Goal: Complete application form: Complete application form

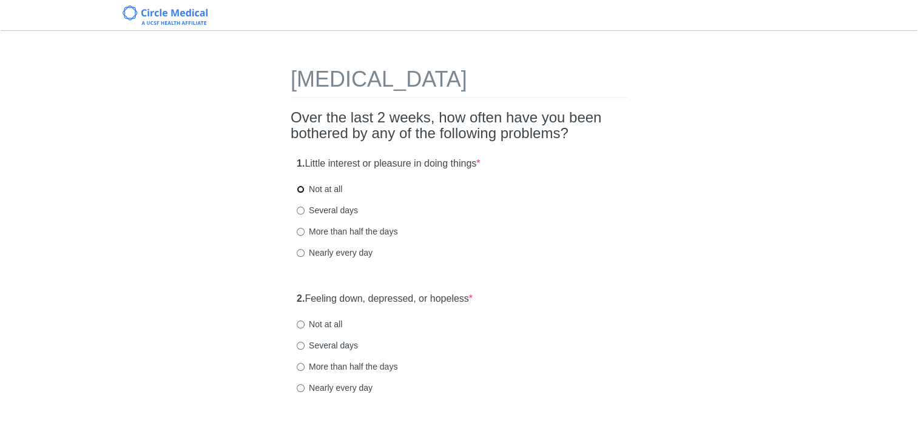
click at [301, 190] on input "Not at all" at bounding box center [301, 190] width 8 height 8
radio input "true"
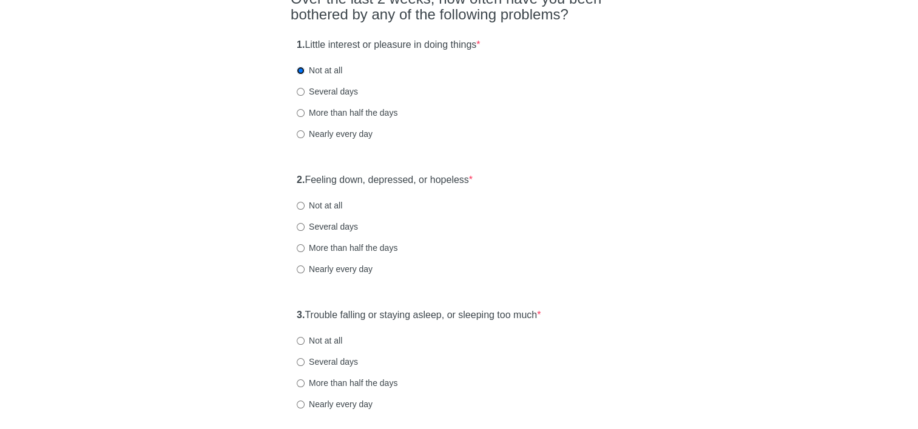
scroll to position [121, 0]
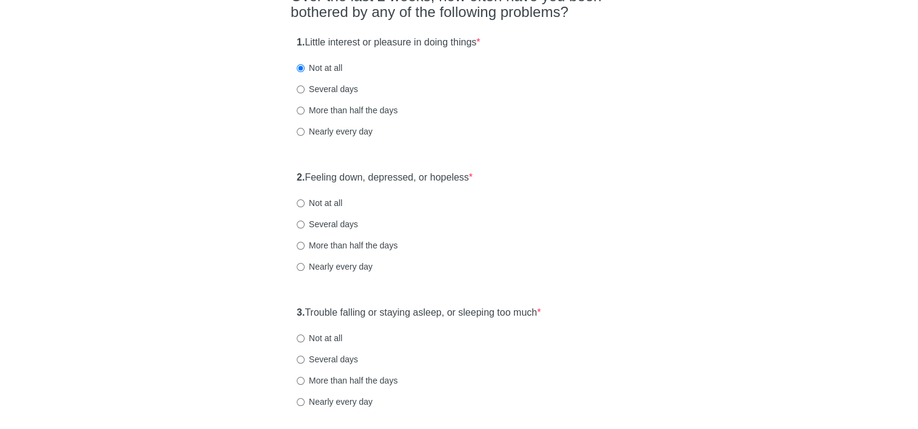
click at [300, 207] on label "Not at all" at bounding box center [319, 203] width 45 height 12
click at [300, 207] on input "Not at all" at bounding box center [301, 204] width 8 height 8
radio input "true"
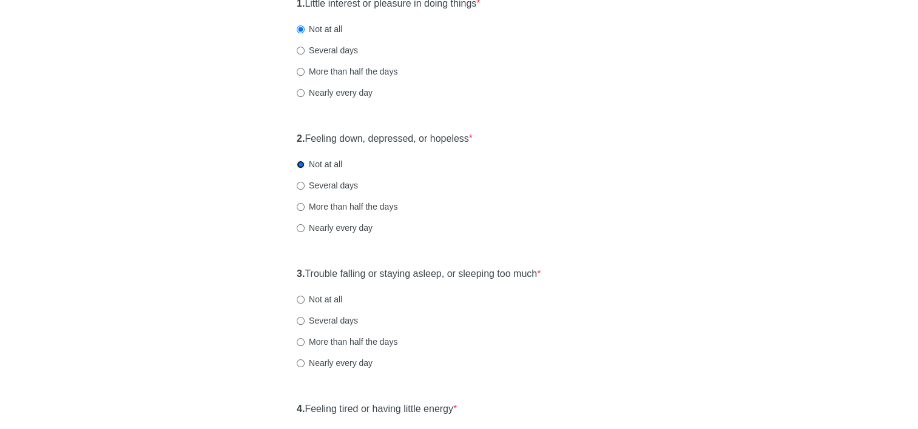
scroll to position [182, 0]
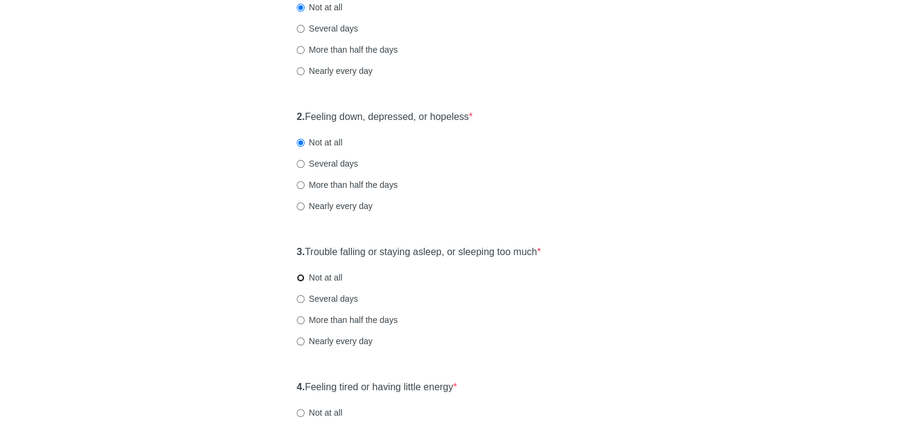
click at [299, 277] on input "Not at all" at bounding box center [301, 278] width 8 height 8
radio input "true"
drag, startPoint x: 301, startPoint y: 300, endPoint x: 332, endPoint y: 309, distance: 32.8
click at [301, 300] on input "Several days" at bounding box center [301, 299] width 8 height 8
radio input "true"
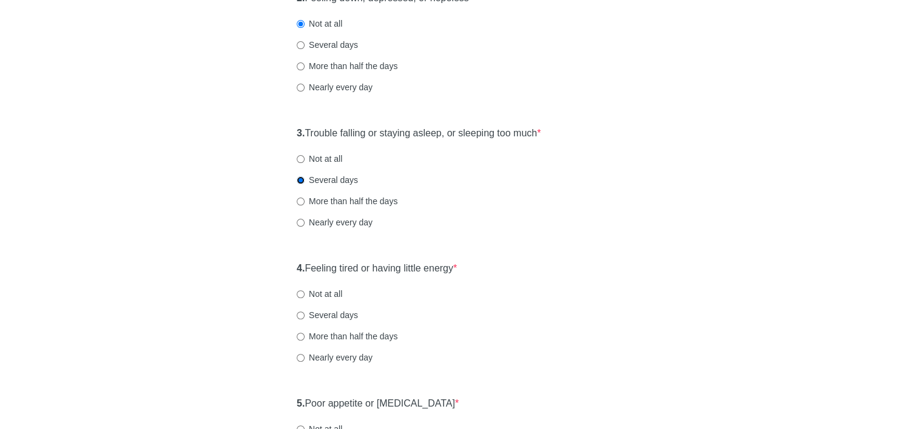
scroll to position [303, 0]
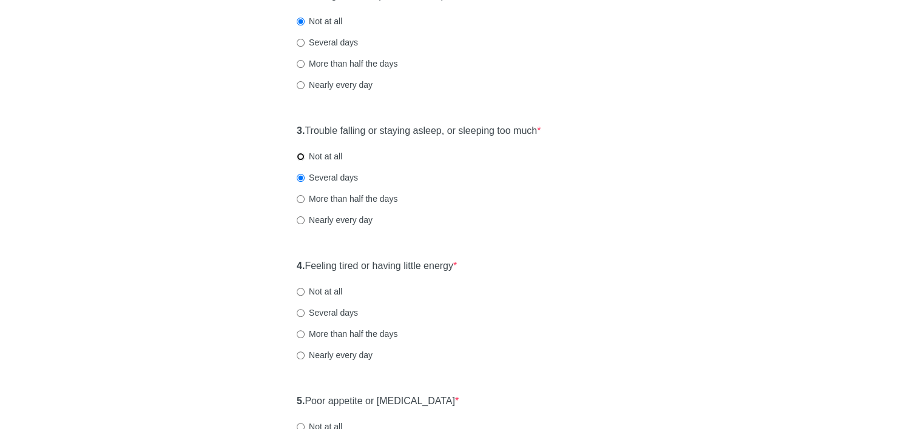
click at [301, 158] on input "Not at all" at bounding box center [301, 157] width 8 height 8
radio input "true"
click at [298, 291] on input "Not at all" at bounding box center [301, 292] width 8 height 8
radio input "true"
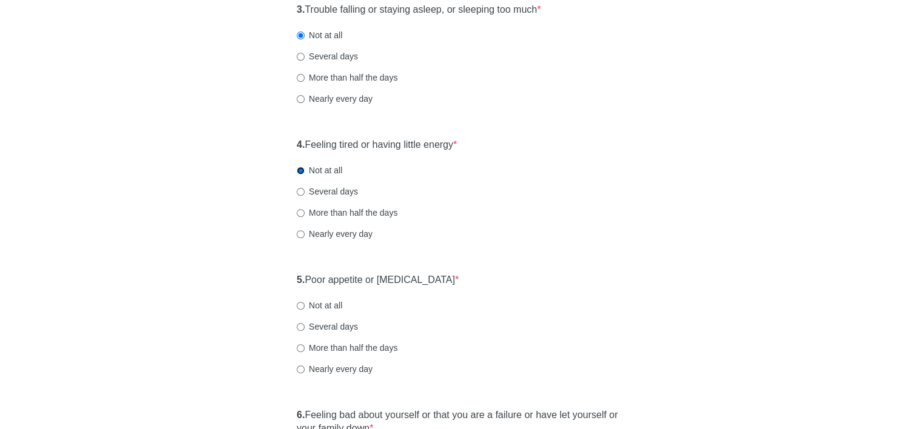
scroll to position [485, 0]
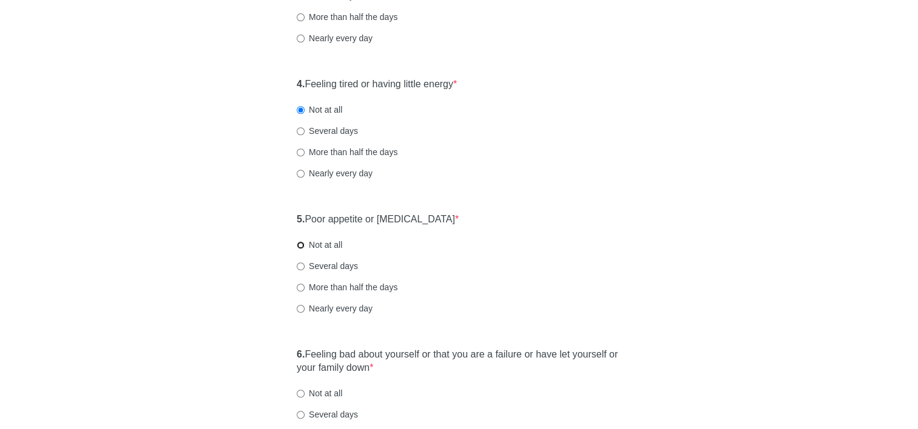
click at [303, 245] on input "Not at all" at bounding box center [301, 245] width 8 height 8
radio input "true"
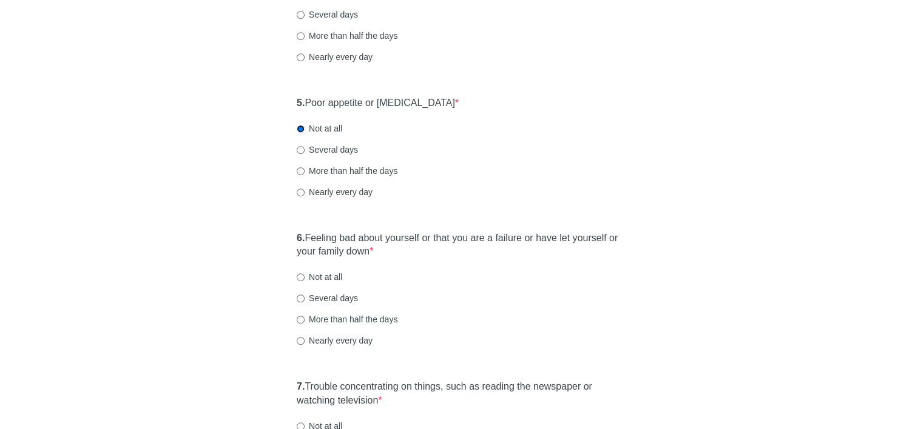
scroll to position [667, 0]
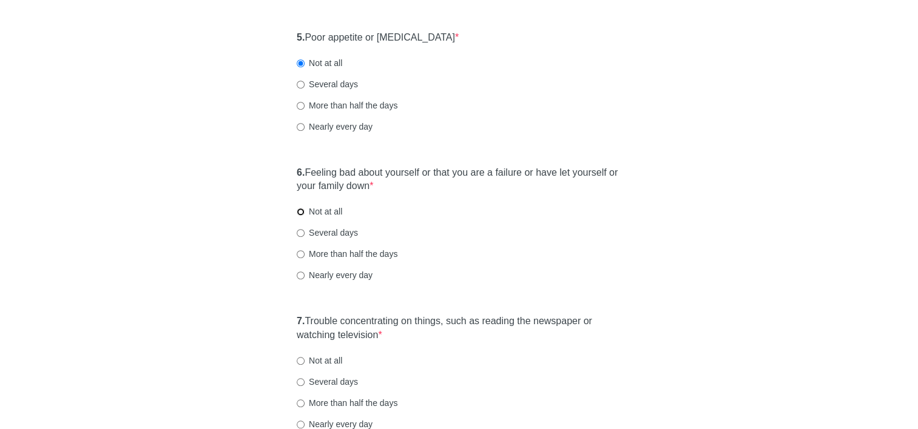
click at [302, 215] on input "Not at all" at bounding box center [301, 212] width 8 height 8
radio input "true"
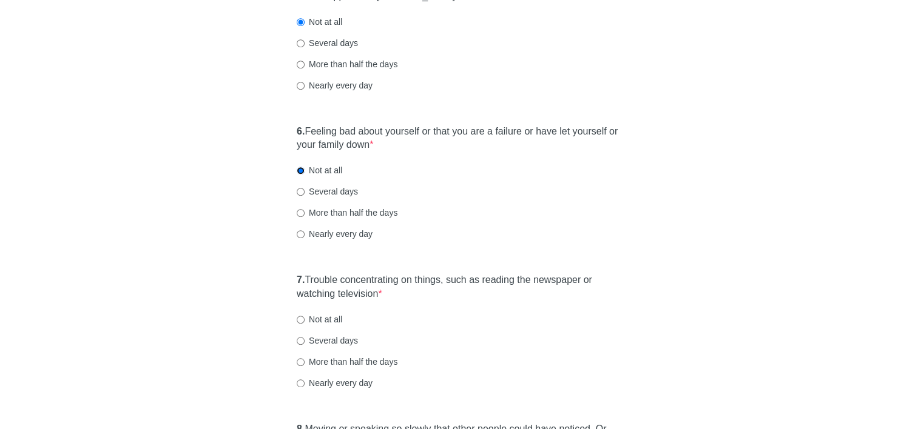
scroll to position [728, 0]
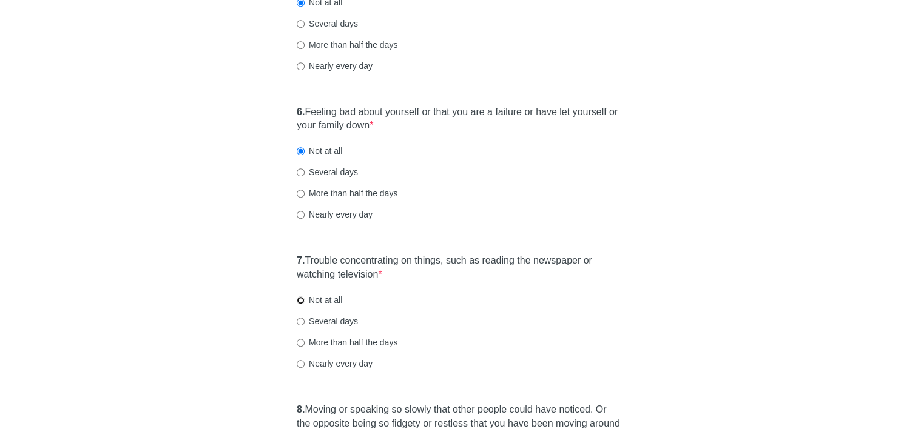
click at [297, 301] on input "Not at all" at bounding box center [301, 301] width 8 height 8
radio input "true"
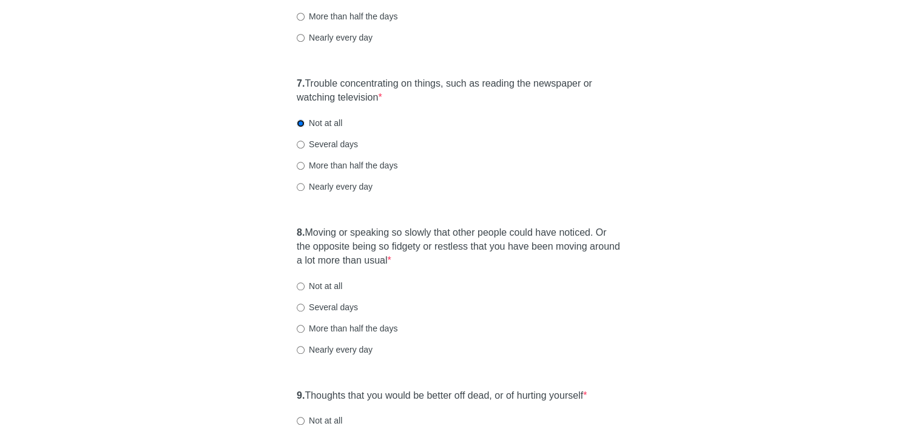
scroll to position [971, 0]
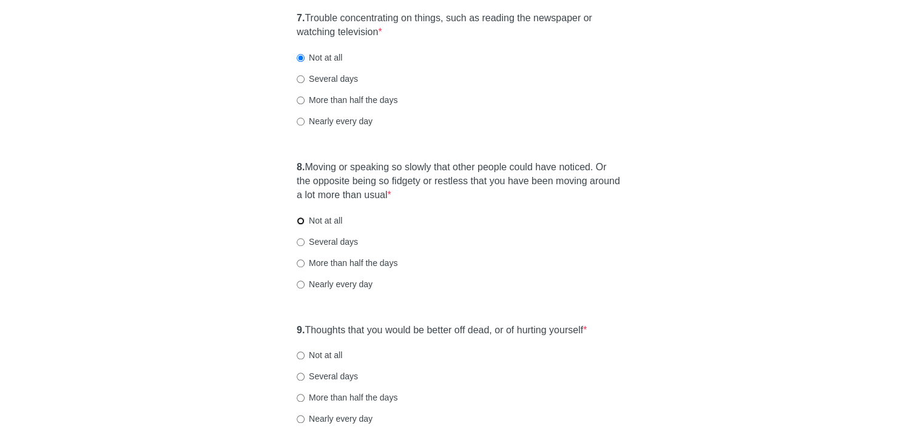
click at [298, 222] on input "Not at all" at bounding box center [301, 221] width 8 height 8
radio input "true"
click at [305, 354] on label "Not at all" at bounding box center [319, 355] width 45 height 12
click at [305, 354] on input "Not at all" at bounding box center [301, 356] width 8 height 8
radio input "true"
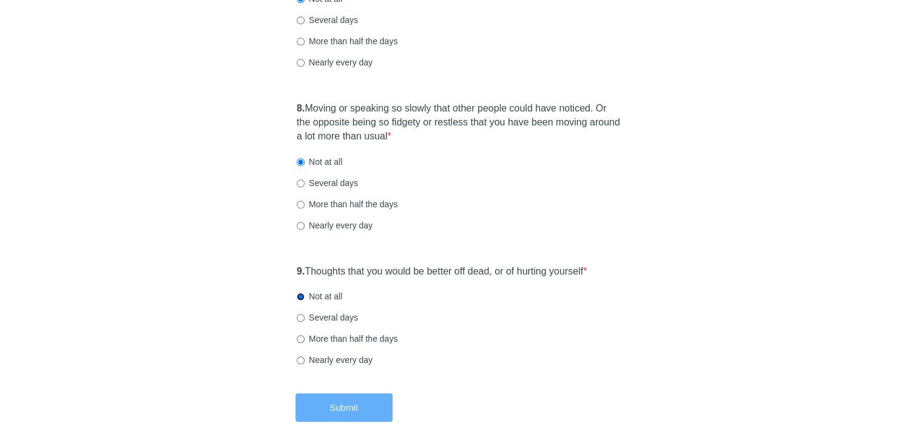
scroll to position [1095, 0]
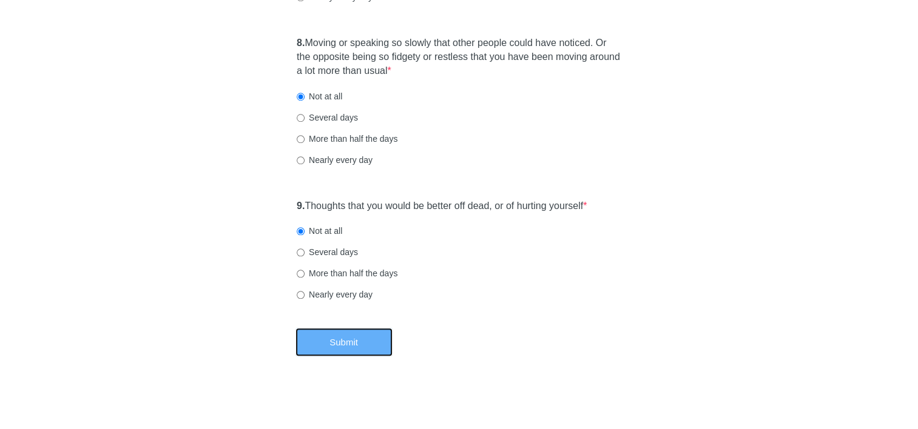
drag, startPoint x: 339, startPoint y: 342, endPoint x: 466, endPoint y: 361, distance: 128.9
click at [342, 342] on button "Submit" at bounding box center [343, 342] width 97 height 29
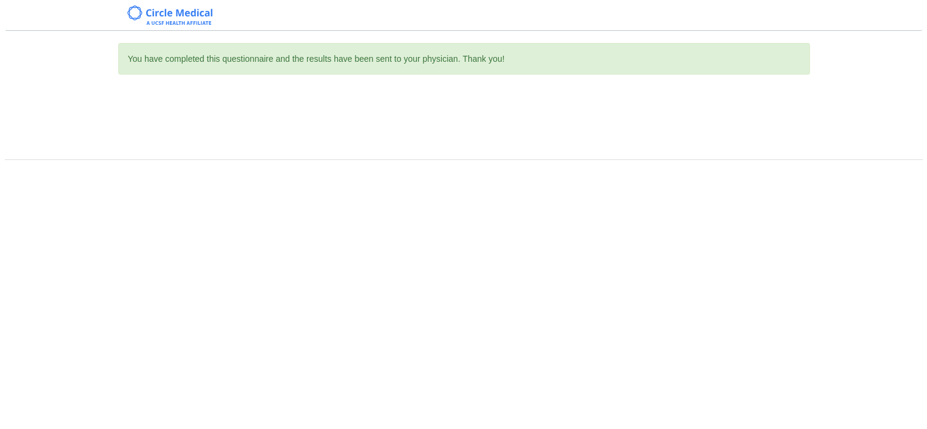
scroll to position [0, 0]
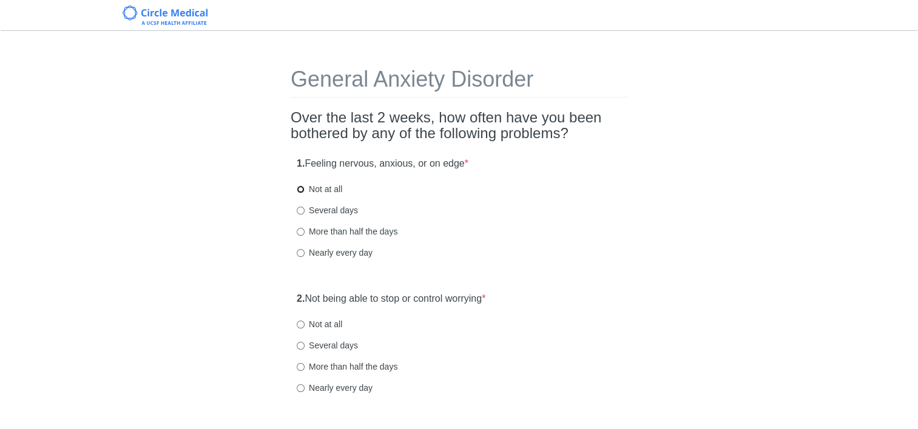
click at [301, 186] on input "Not at all" at bounding box center [301, 190] width 8 height 8
radio input "true"
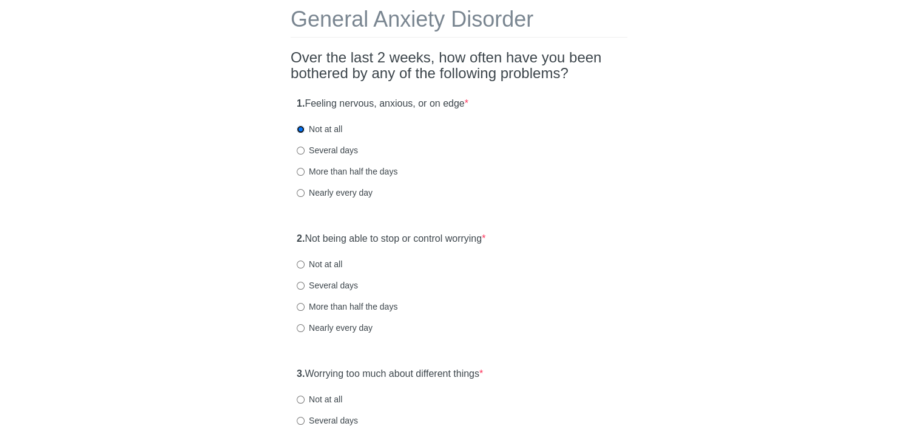
scroll to position [61, 0]
click at [299, 264] on input "Not at all" at bounding box center [301, 264] width 8 height 8
radio input "true"
click at [303, 400] on input "Not at all" at bounding box center [301, 400] width 8 height 8
radio input "true"
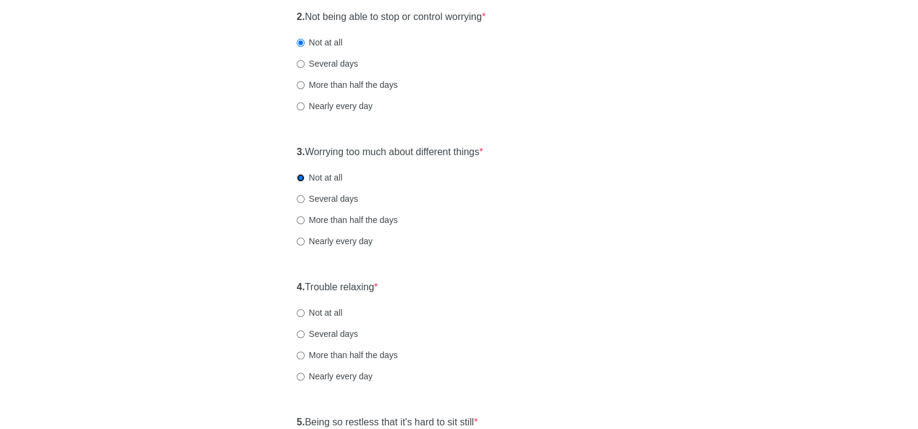
scroll to position [303, 0]
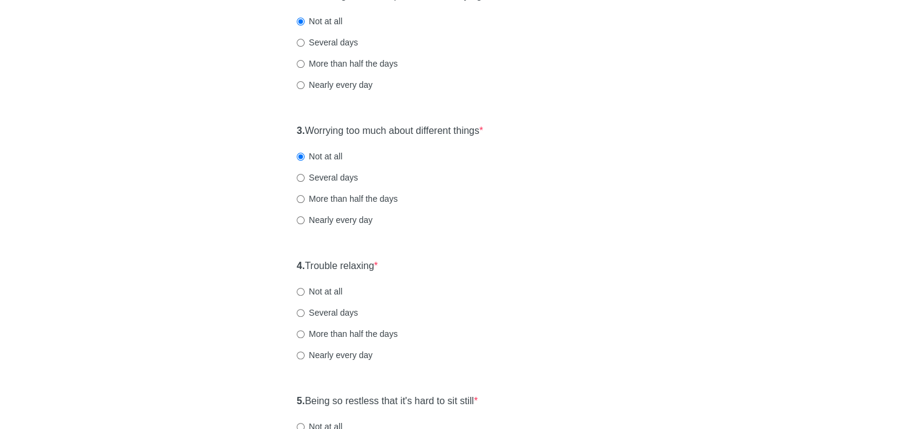
click at [298, 295] on label "Not at all" at bounding box center [319, 292] width 45 height 12
click at [298, 295] on input "Not at all" at bounding box center [301, 292] width 8 height 8
radio input "true"
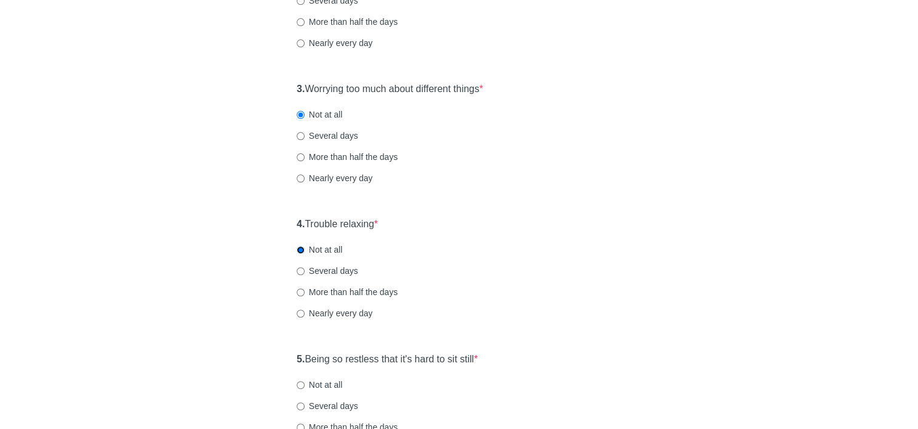
scroll to position [425, 0]
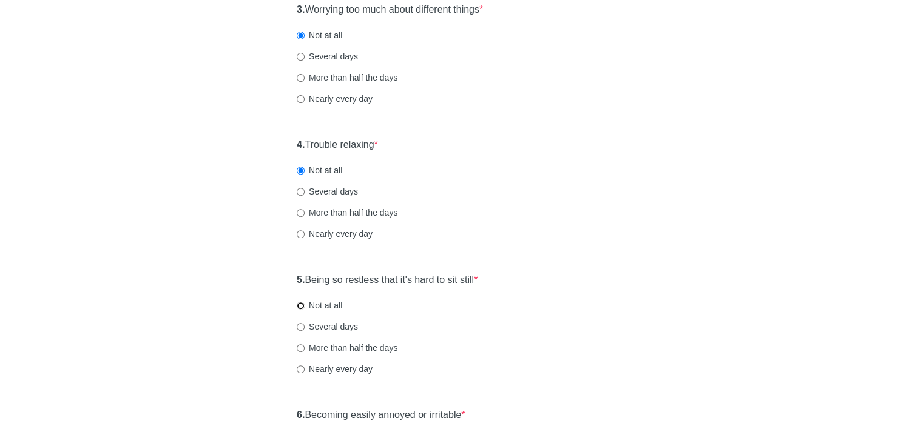
click at [303, 302] on input "Not at all" at bounding box center [301, 306] width 8 height 8
radio input "true"
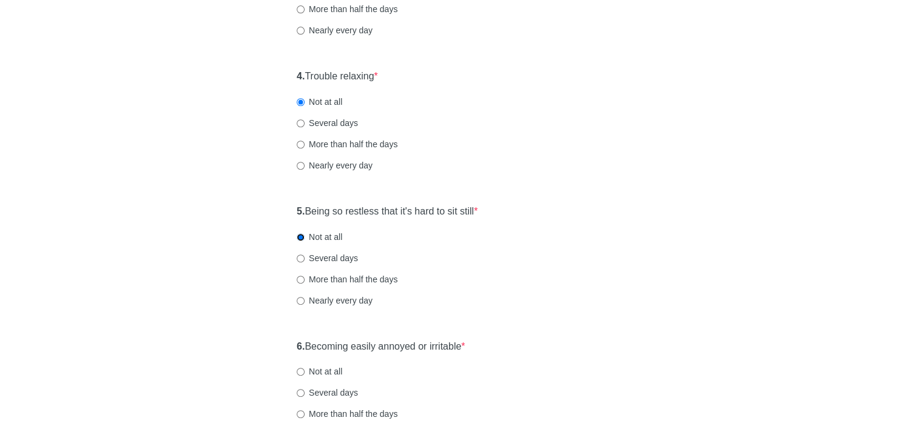
scroll to position [546, 0]
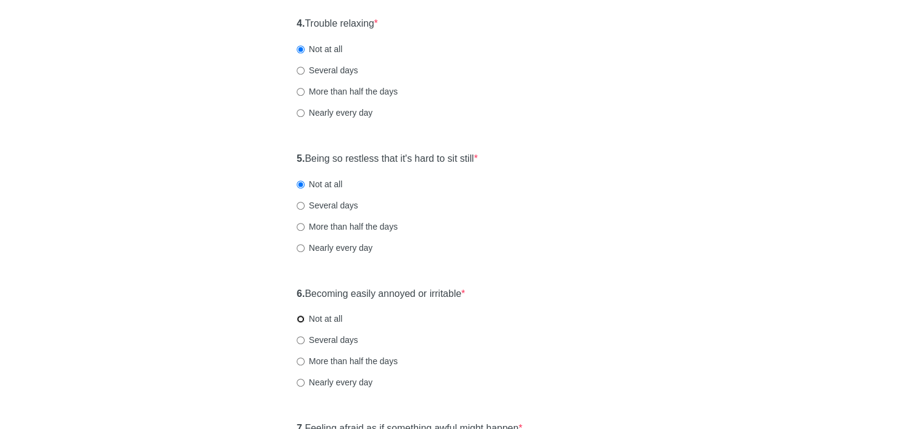
click at [298, 320] on input "Not at all" at bounding box center [301, 319] width 8 height 8
radio input "true"
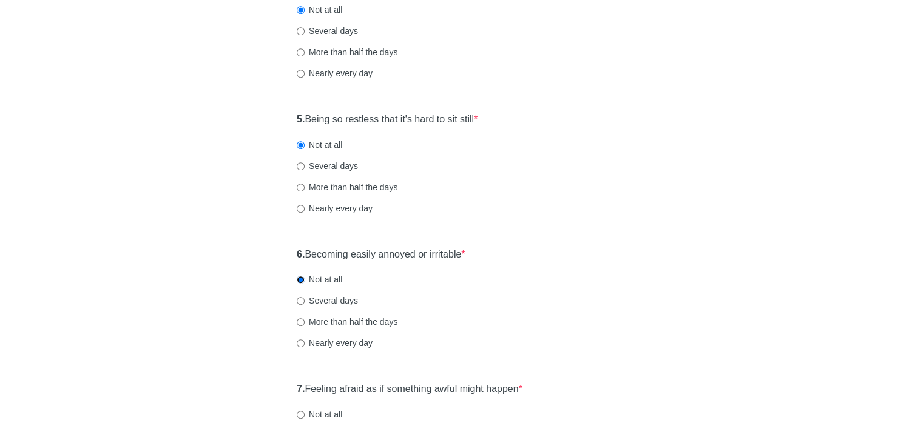
scroll to position [607, 0]
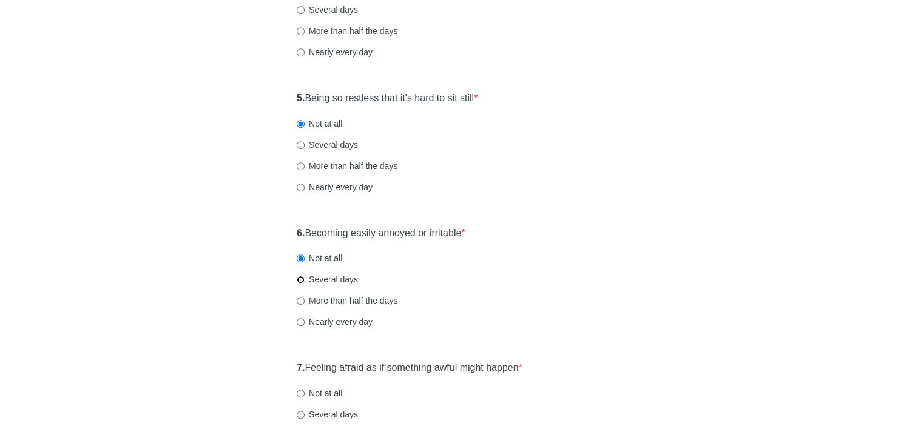
click at [303, 283] on input "Several days" at bounding box center [301, 280] width 8 height 8
radio input "true"
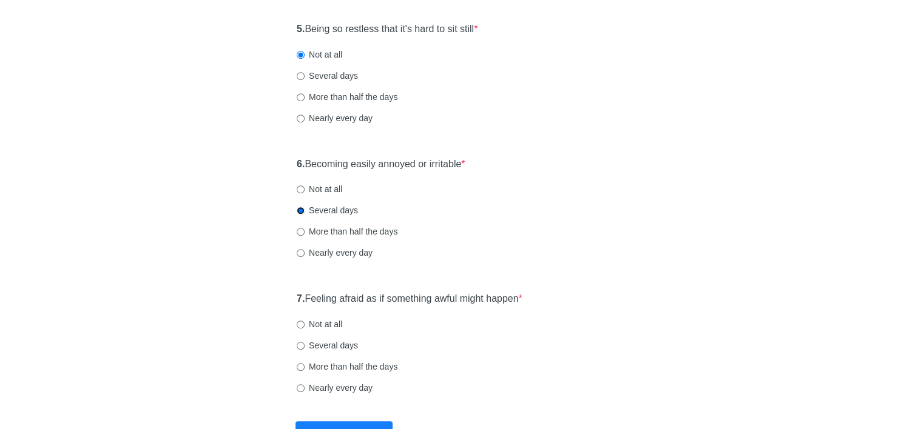
scroll to position [728, 0]
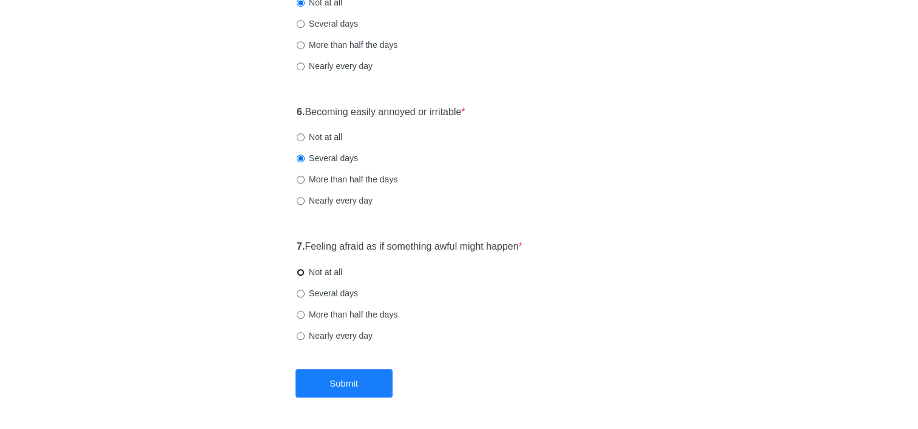
click at [301, 272] on input "Not at all" at bounding box center [301, 273] width 8 height 8
radio input "true"
click at [342, 386] on button "Submit" at bounding box center [343, 383] width 97 height 29
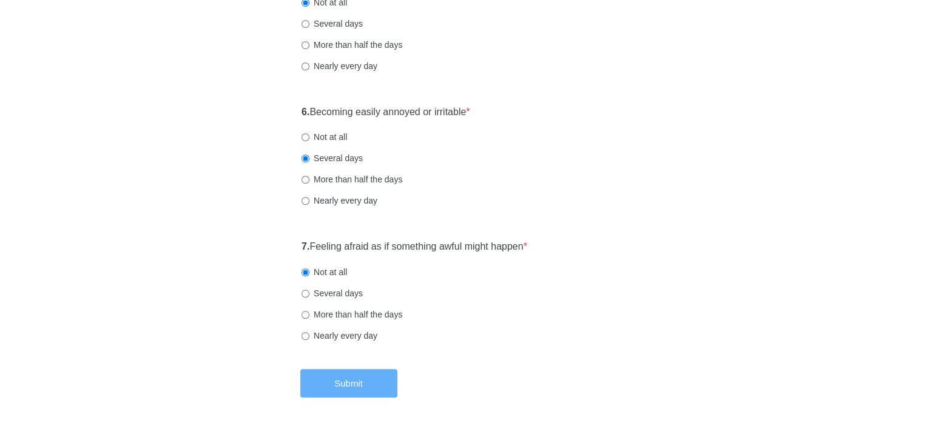
scroll to position [0, 0]
